Goal: Task Accomplishment & Management: Complete application form

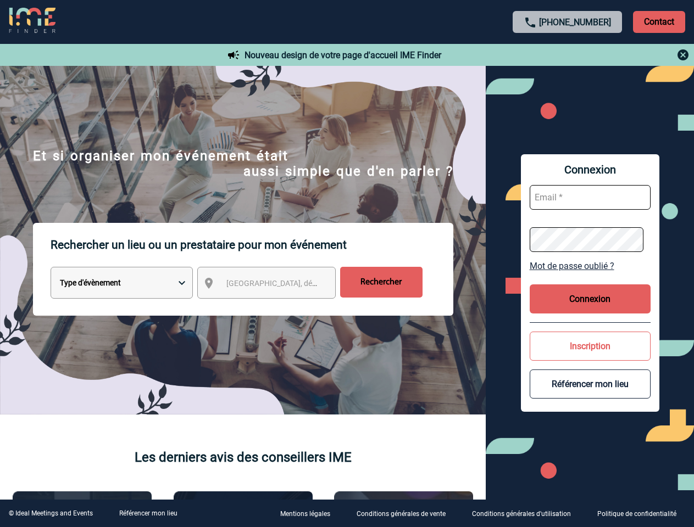
click at [347, 264] on p "Rechercher un lieu ou un prestataire pour mon événement" at bounding box center [252, 245] width 403 height 44
click at [659, 21] on p "Contact" at bounding box center [659, 22] width 52 height 22
click at [568, 55] on div at bounding box center [568, 54] width 244 height 13
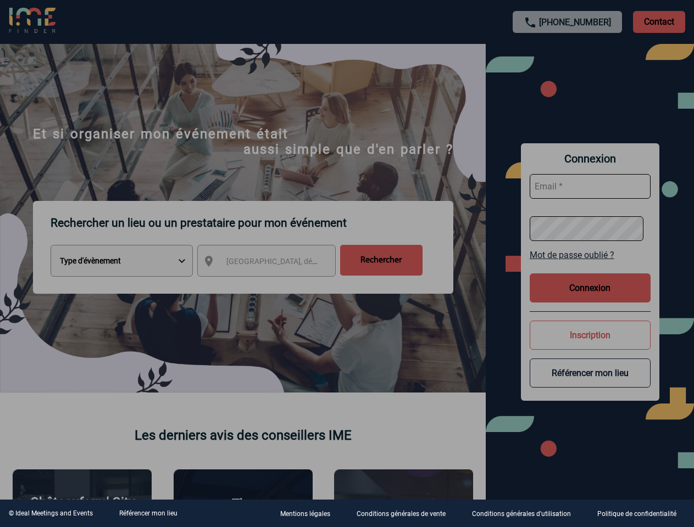
click at [276, 285] on div at bounding box center [347, 263] width 694 height 527
click at [590, 266] on div at bounding box center [347, 263] width 694 height 527
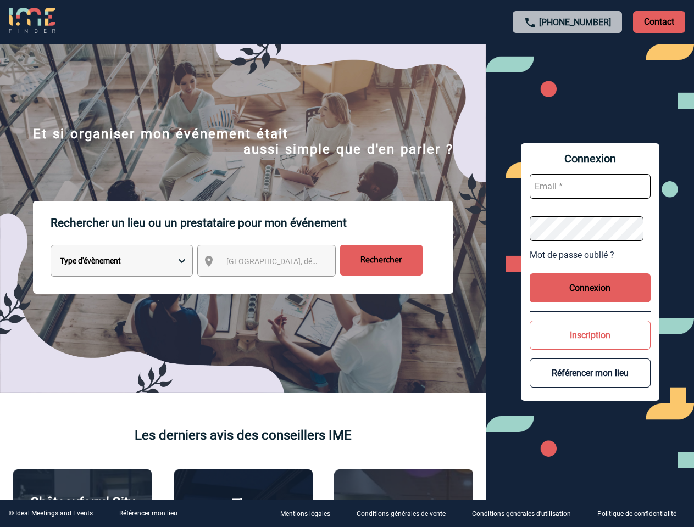
click at [590, 299] on button "Connexion" at bounding box center [590, 288] width 121 height 29
click at [358, 273] on div at bounding box center [179, 136] width 358 height 273
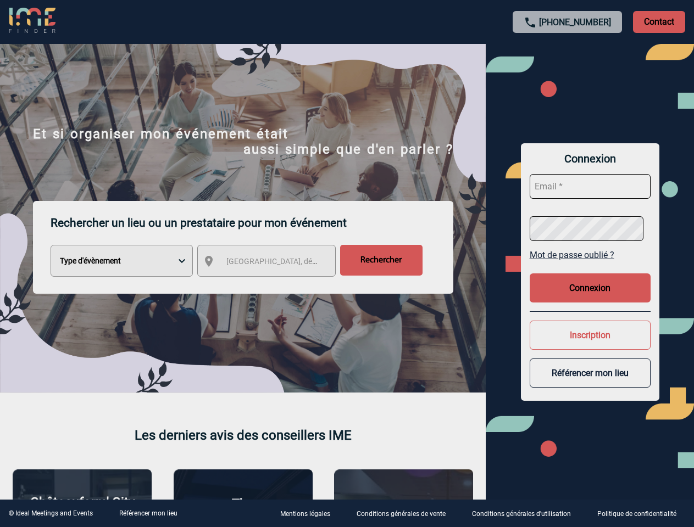
click at [590, 384] on div at bounding box center [347, 263] width 694 height 527
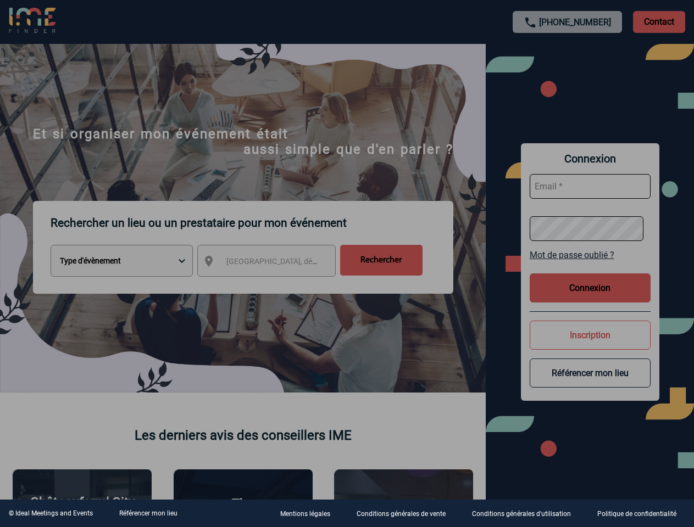
click at [148, 514] on link "Référencer mon lieu" at bounding box center [148, 514] width 58 height 8
